Goal: Task Accomplishment & Management: Manage account settings

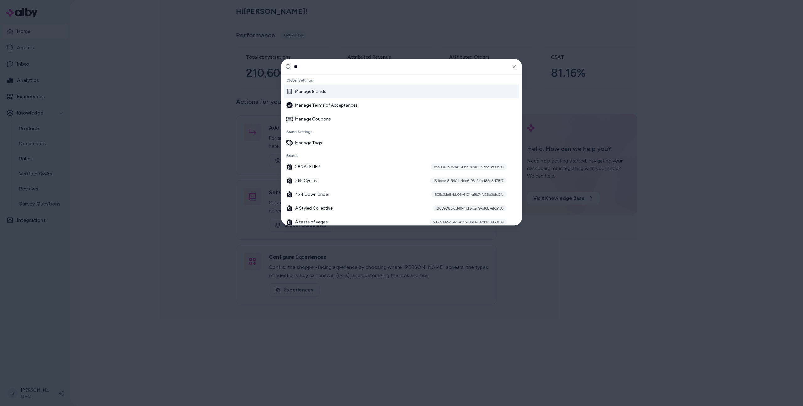
type input "***"
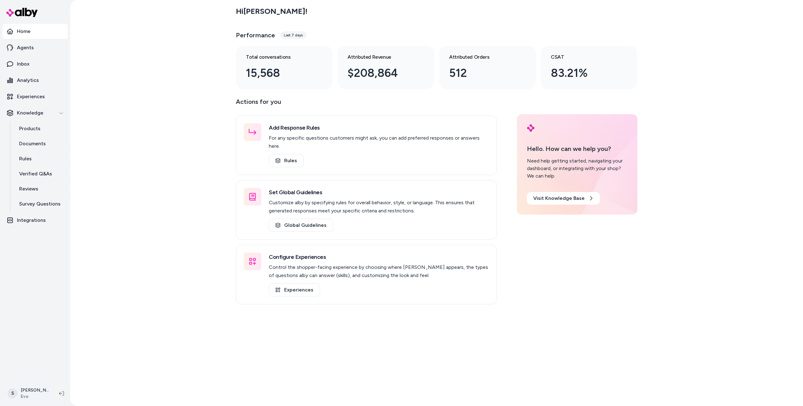
click at [38, 390] on html "Home Agents Inbox Analytics Experiences Knowledge Products Documents Rules Veri…" at bounding box center [401, 203] width 803 height 406
click at [40, 325] on link "Settings" at bounding box center [44, 322] width 75 height 15
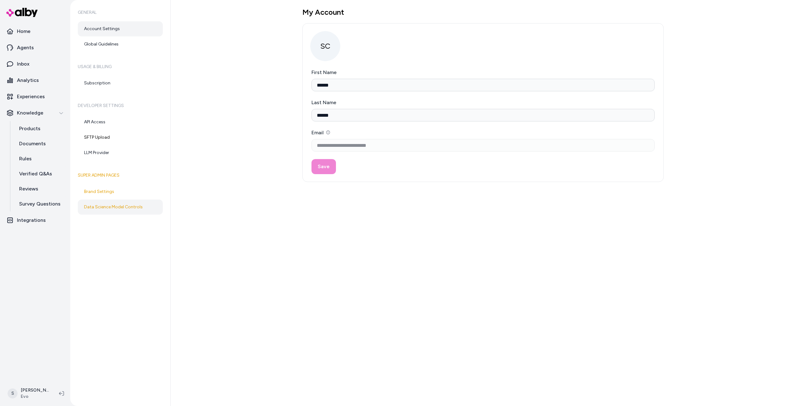
click at [132, 210] on link "Data Science Model Controls" at bounding box center [120, 207] width 85 height 15
